Goal: Check status: Check status

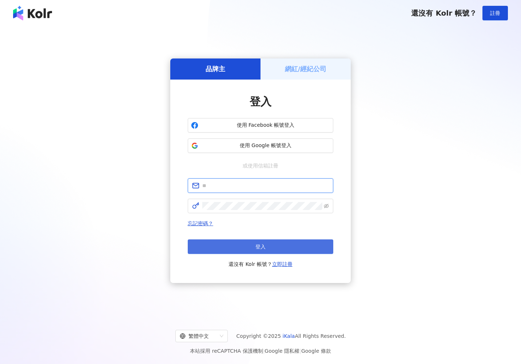
type input "**********"
click at [287, 245] on button "登入" at bounding box center [260, 247] width 145 height 15
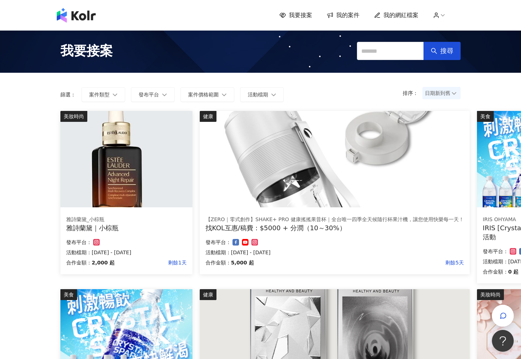
click at [348, 14] on span "我的案件" at bounding box center [347, 15] width 23 height 8
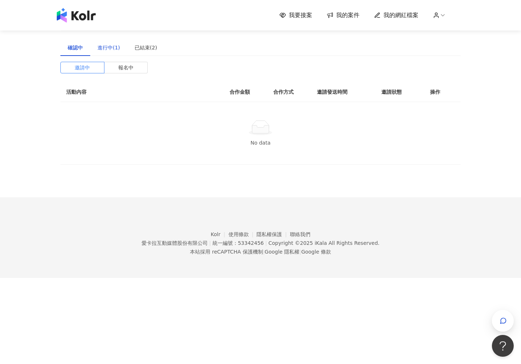
click at [113, 47] on div "進行中(1)" at bounding box center [108, 48] width 23 height 8
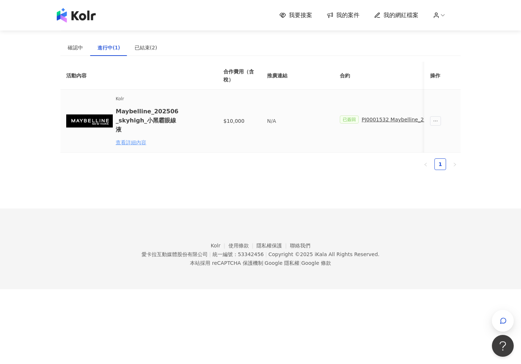
click at [144, 139] on div "查看詳細內容" at bounding box center [148, 143] width 64 height 8
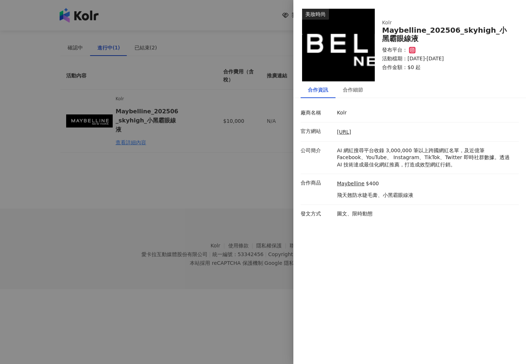
click at [233, 188] on div at bounding box center [263, 182] width 526 height 364
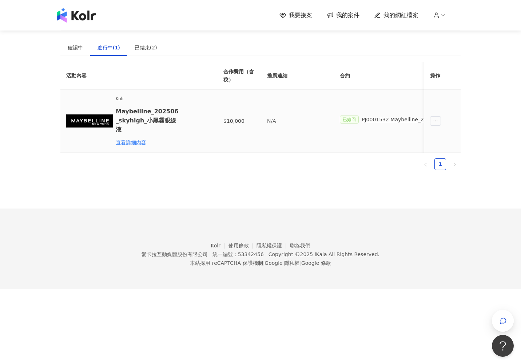
click at [369, 118] on div "PJ0001532 Maybelline_202506_skyhigh_小黑霸眼線液" at bounding box center [427, 120] width 133 height 8
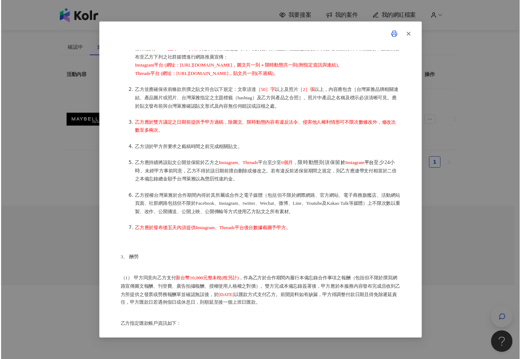
scroll to position [213, 0]
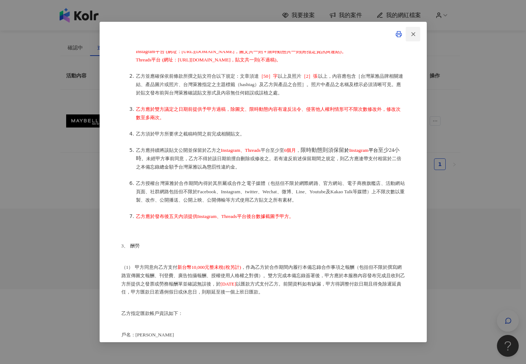
click at [412, 31] on icon "button" at bounding box center [413, 34] width 7 height 7
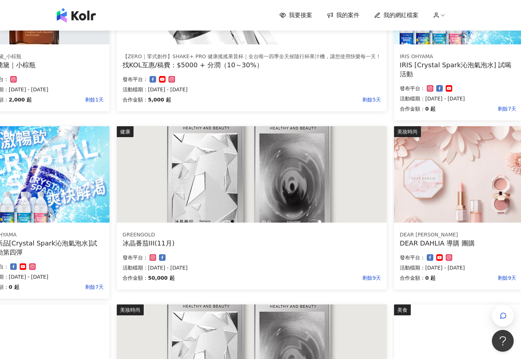
scroll to position [164, 83]
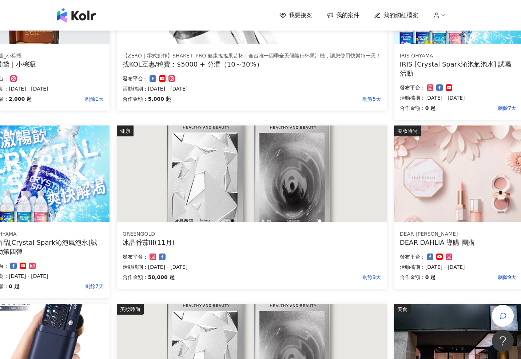
click at [323, 181] on img at bounding box center [252, 173] width 270 height 96
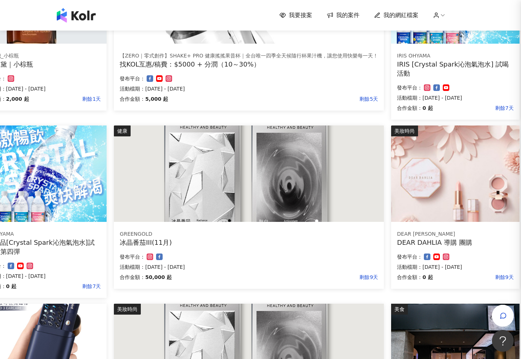
scroll to position [164, 77]
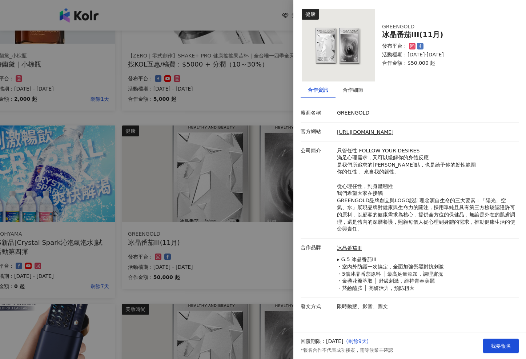
click at [147, 209] on div at bounding box center [263, 179] width 526 height 359
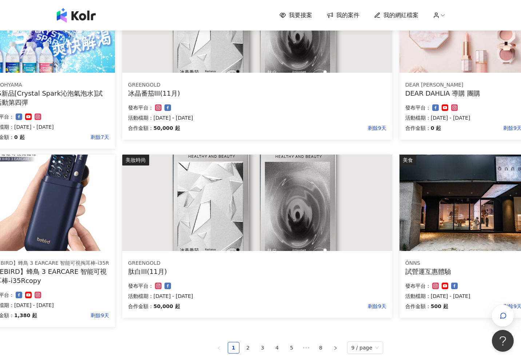
scroll to position [203, 77]
